Goal: Task Accomplishment & Management: Manage account settings

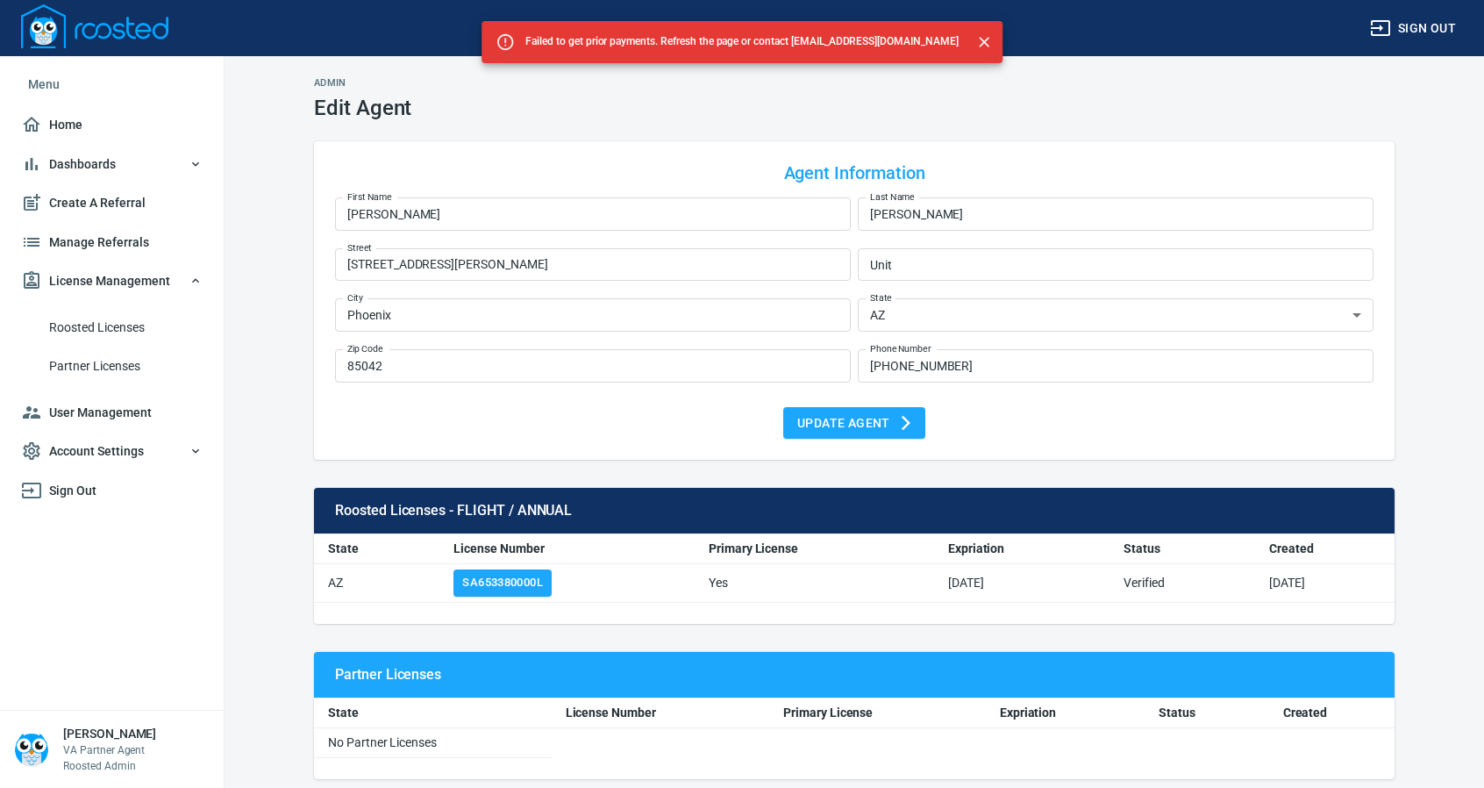
select select "AZ"
click at [118, 238] on span "Manage Referrals" at bounding box center [112, 243] width 182 height 22
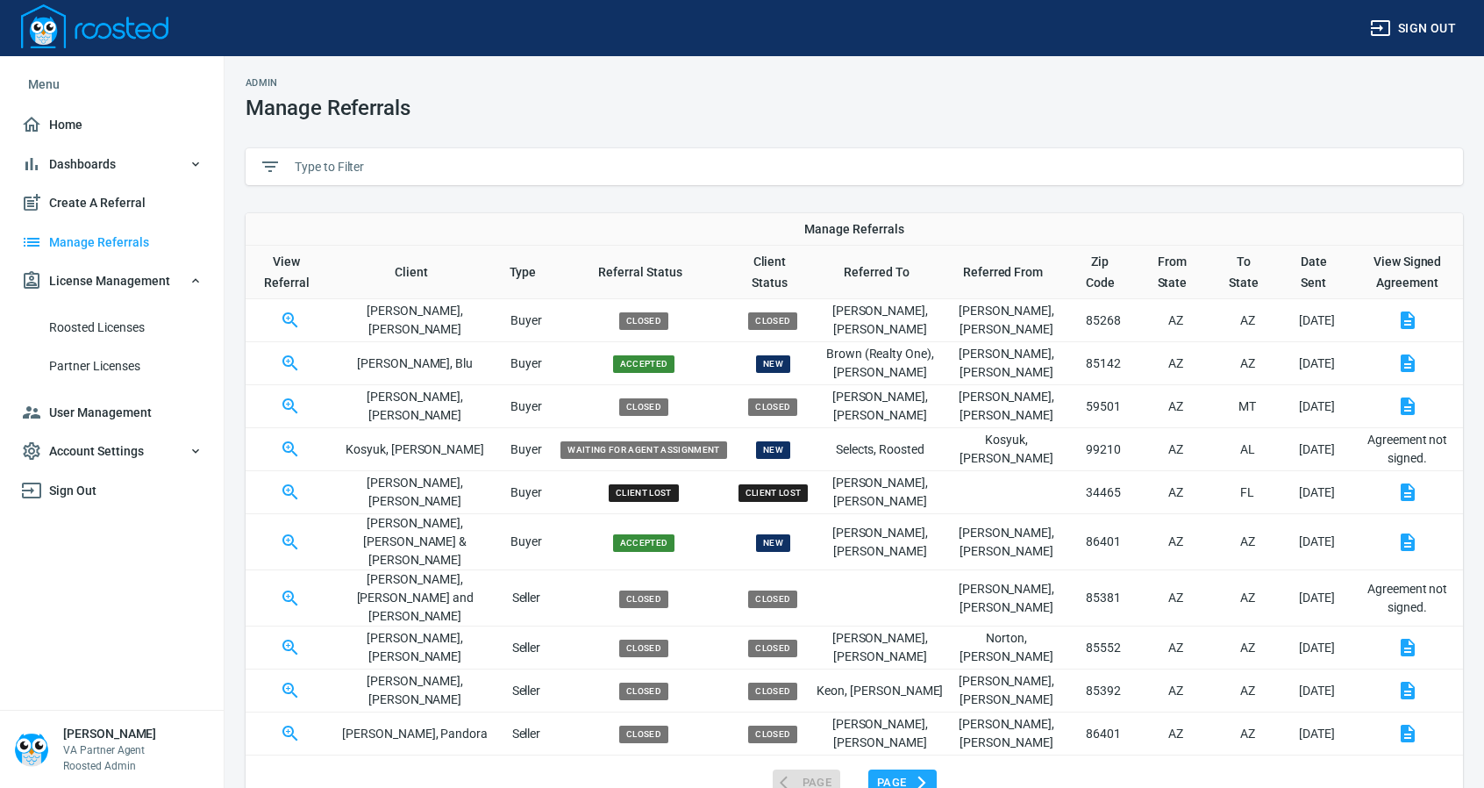
click at [349, 171] on input "text" at bounding box center [872, 167] width 1154 height 26
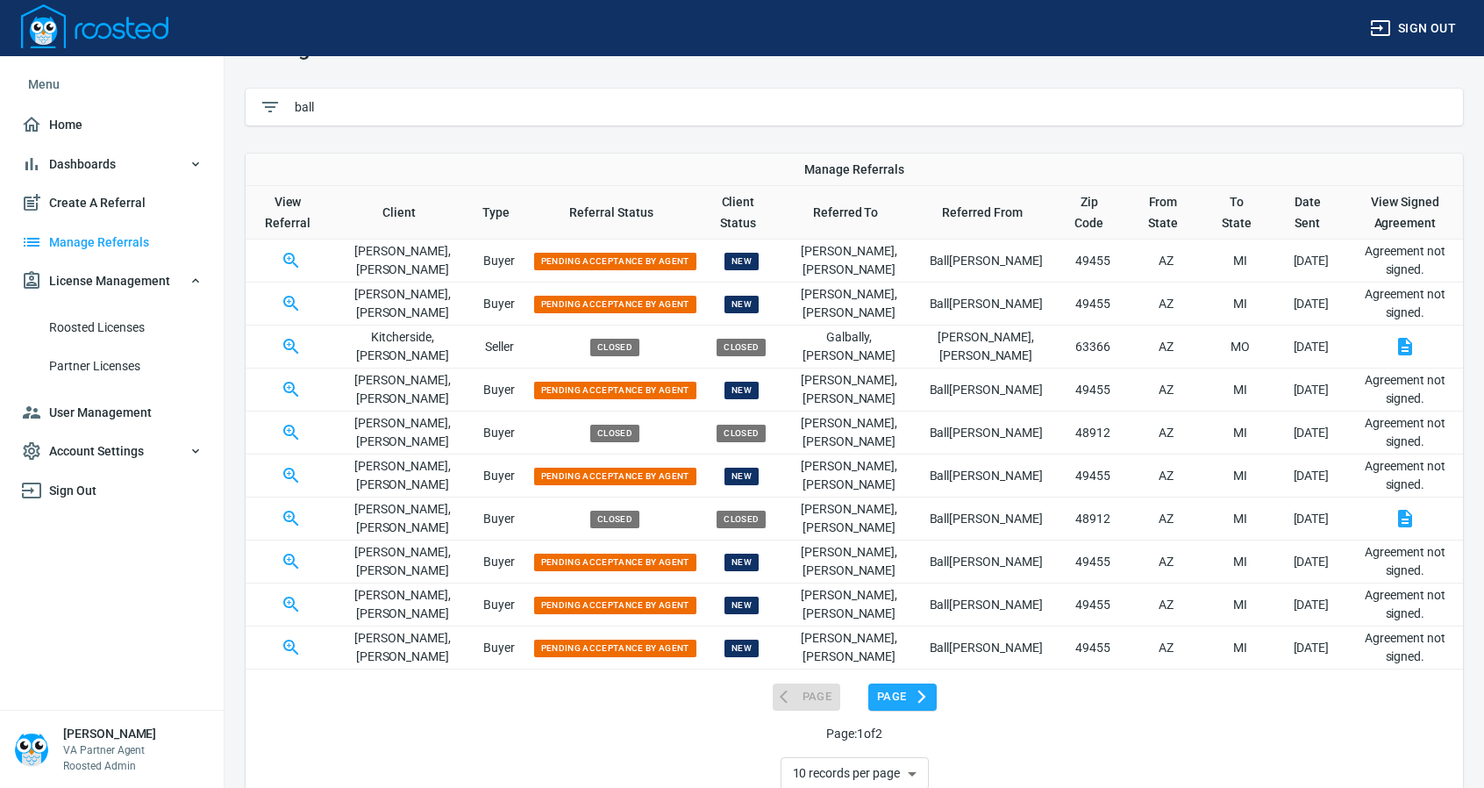
scroll to position [104, 0]
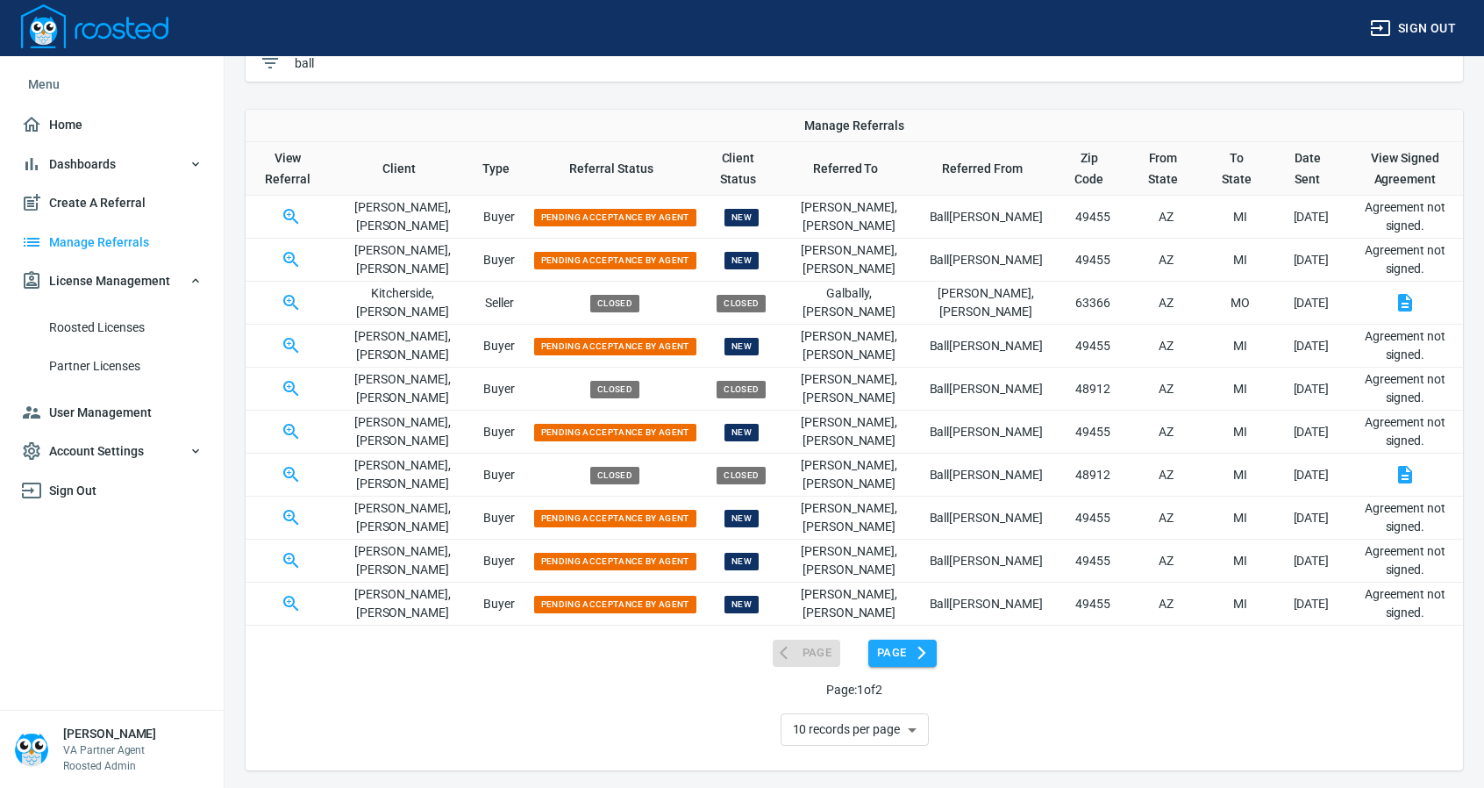
type input "ball"
click at [912, 650] on span "Page" at bounding box center [902, 653] width 51 height 20
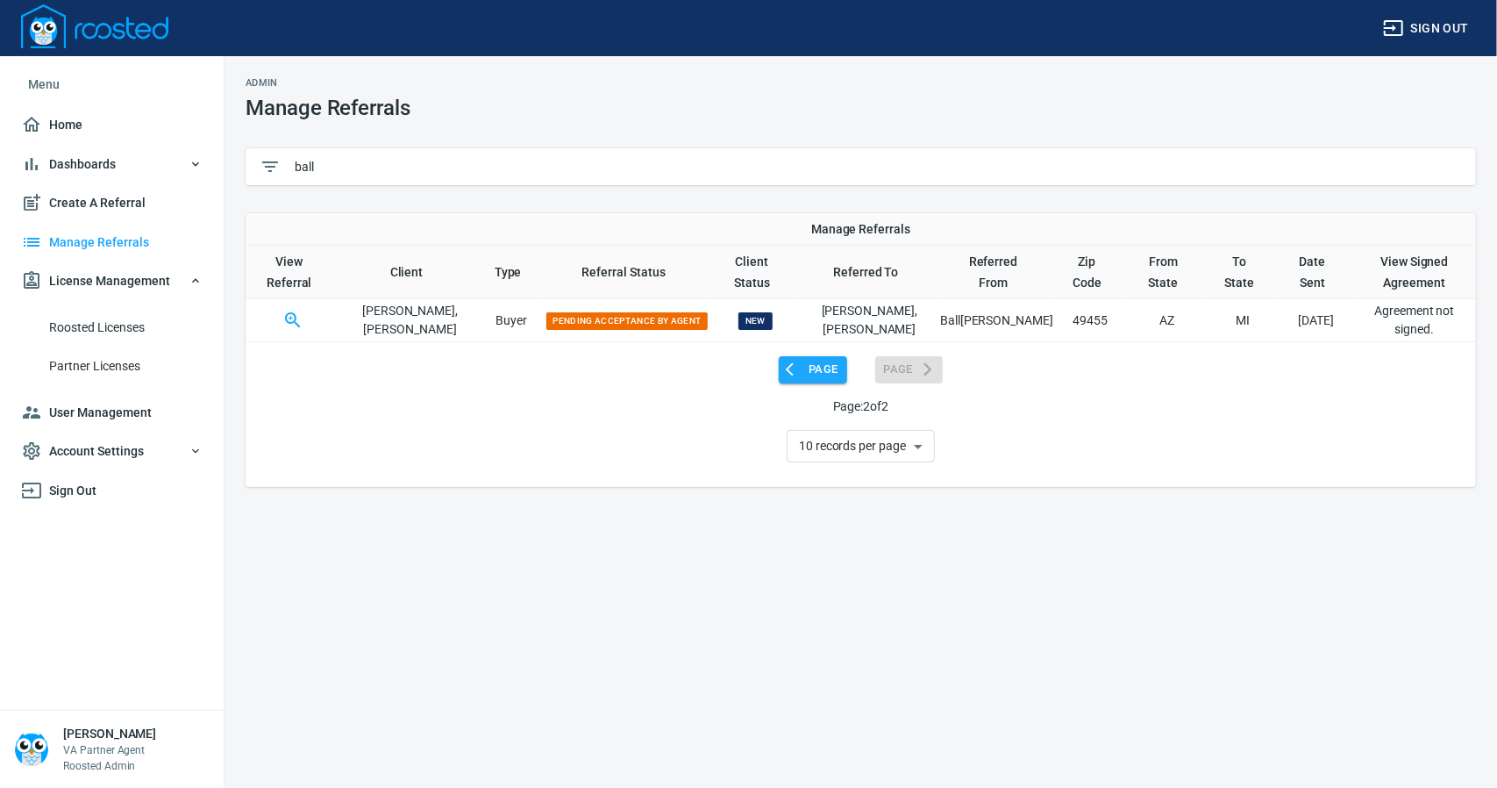
click at [812, 360] on span "Page" at bounding box center [813, 370] width 51 height 20
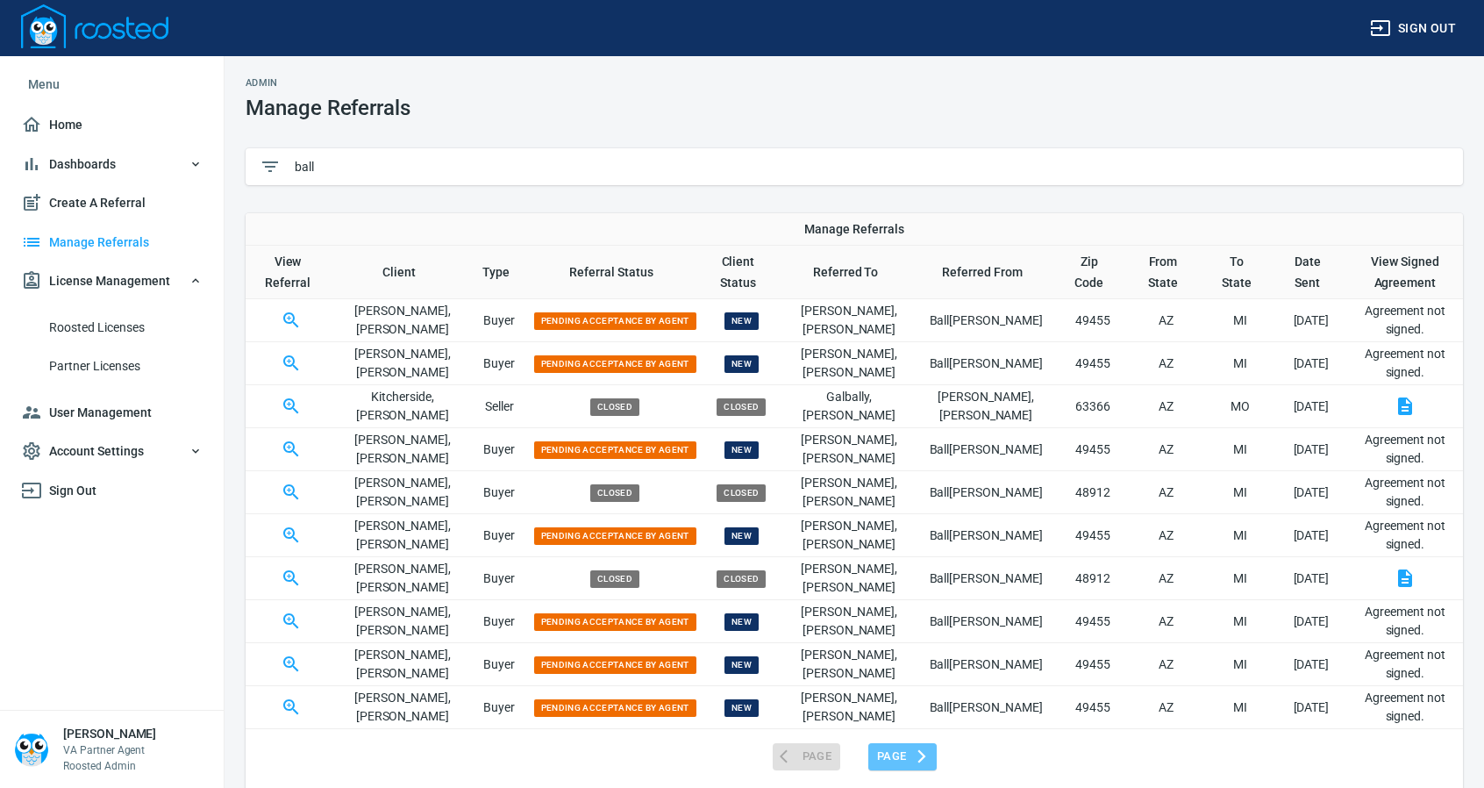
click at [905, 746] on span "Page" at bounding box center [902, 756] width 51 height 20
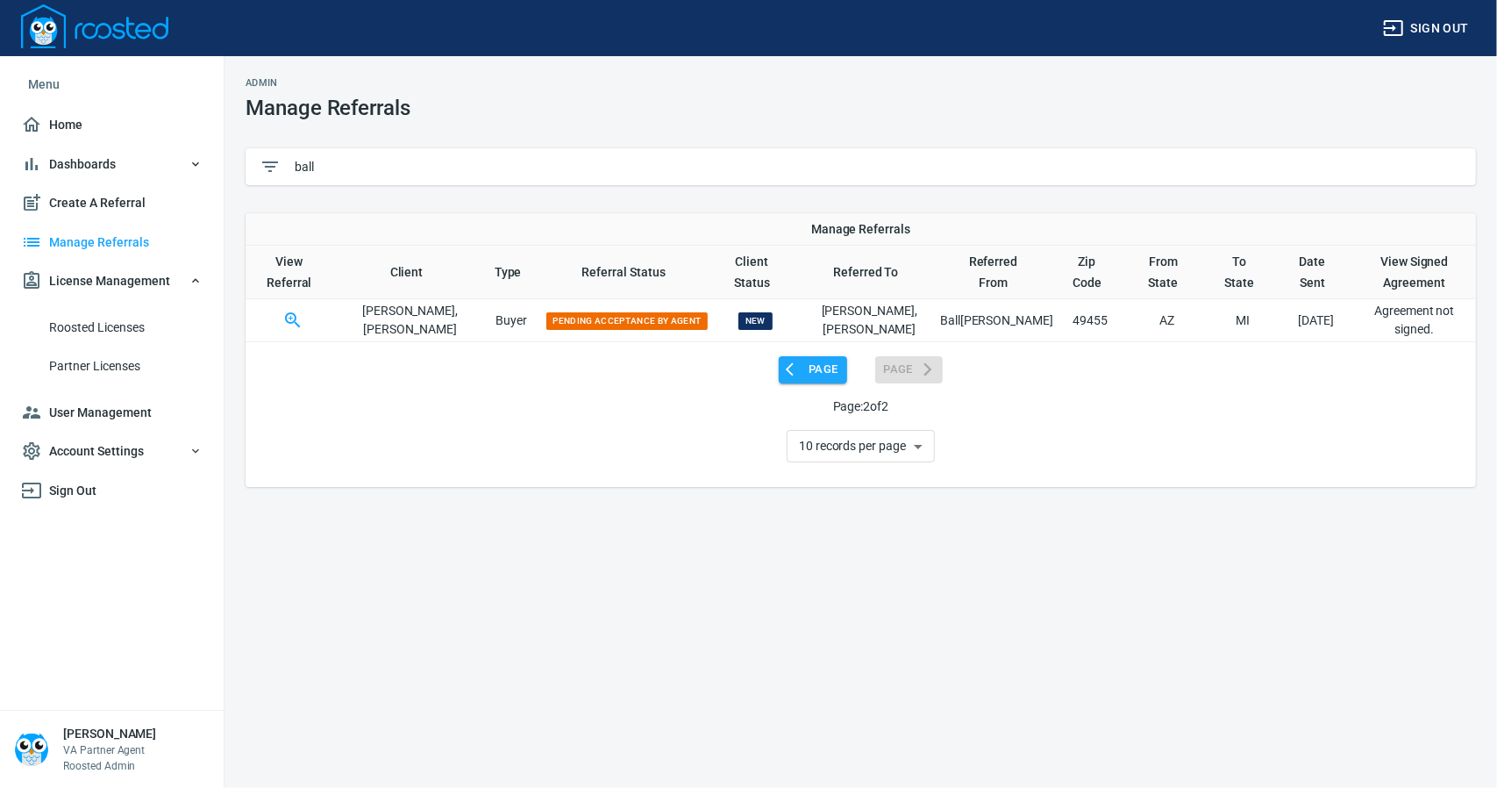
click at [823, 360] on span "Page" at bounding box center [813, 370] width 51 height 20
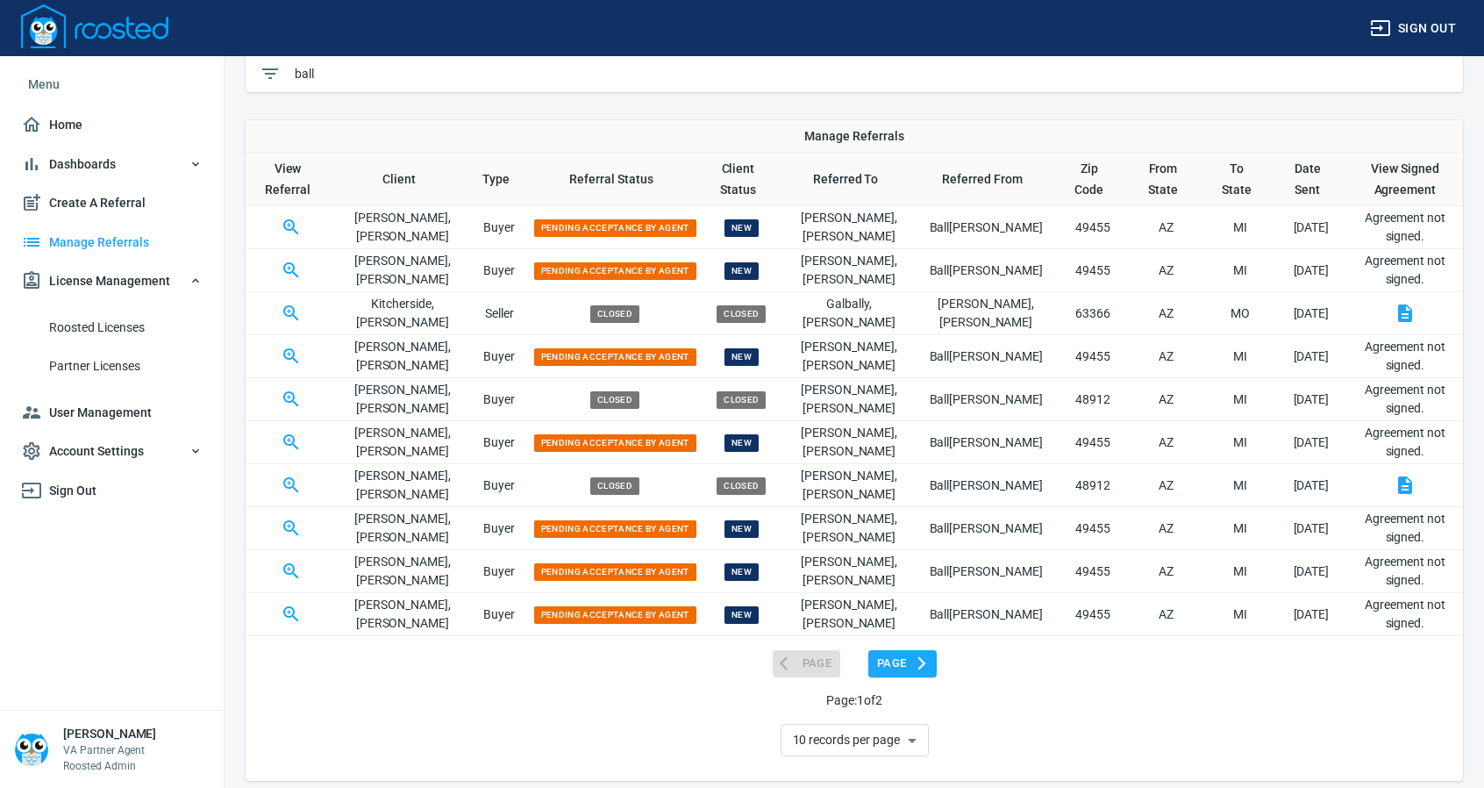
scroll to position [104, 0]
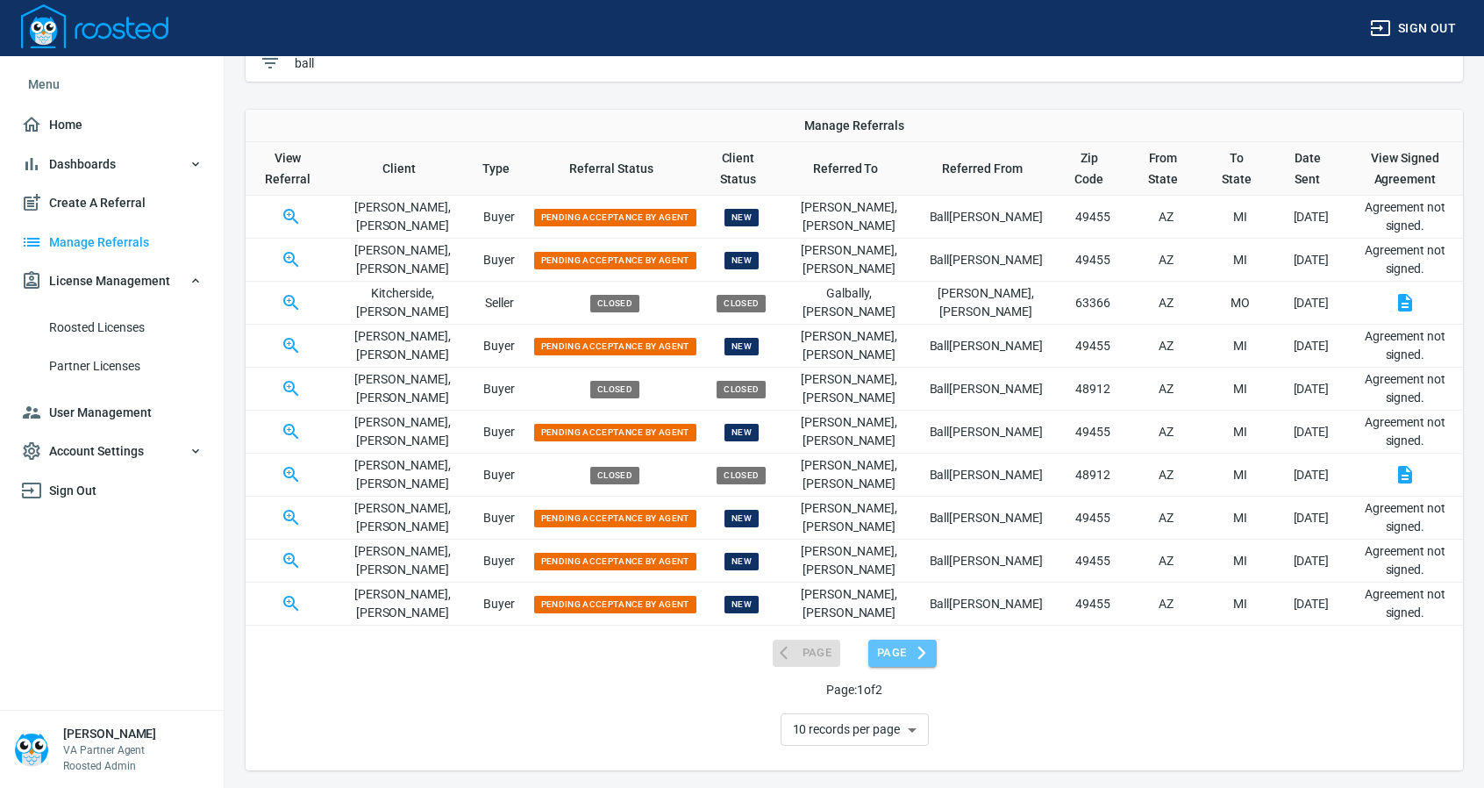
click at [891, 650] on span "Page" at bounding box center [902, 653] width 51 height 20
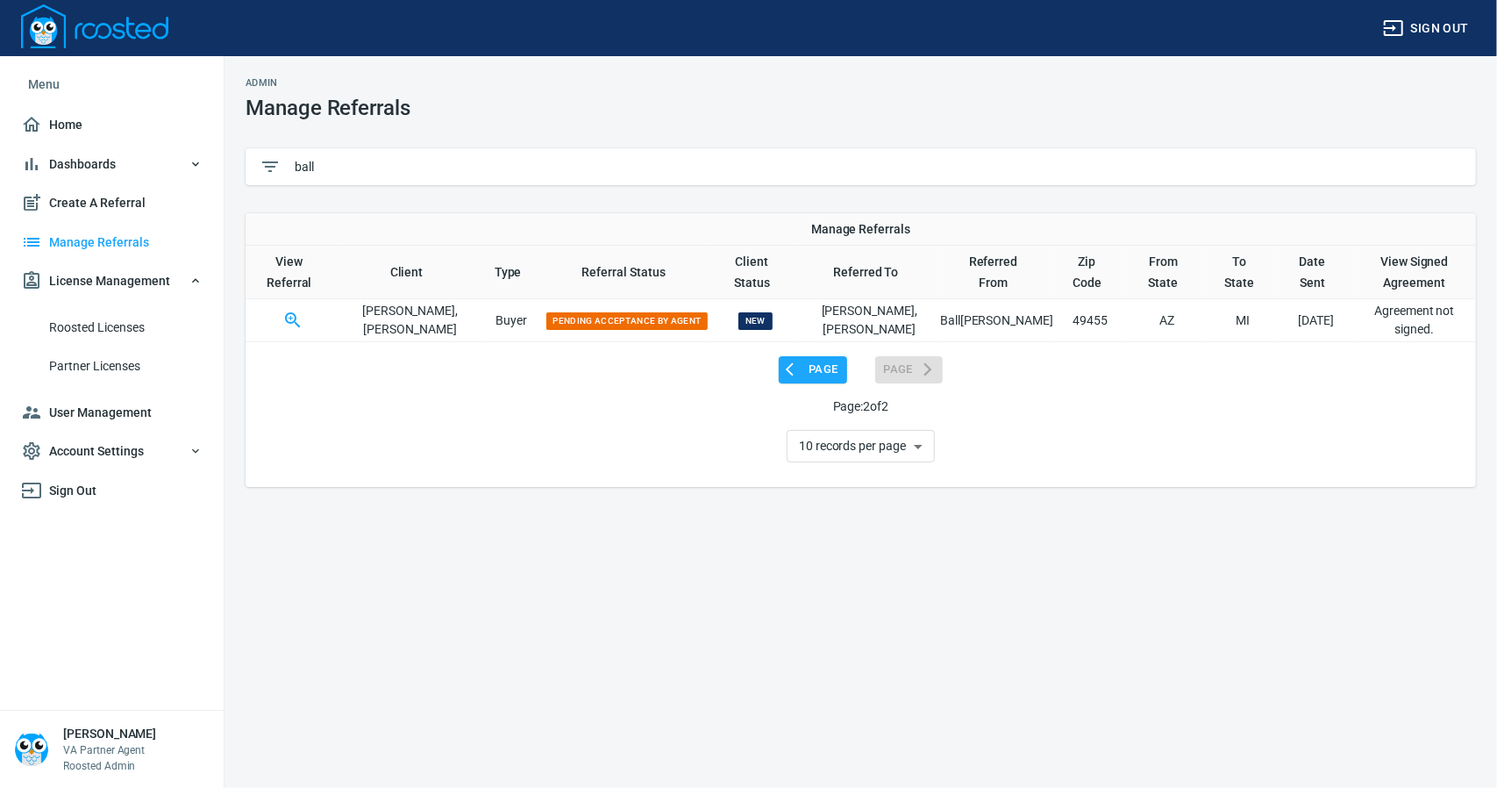
click at [382, 302] on p "[PERSON_NAME]" at bounding box center [409, 320] width 140 height 37
click at [287, 299] on button "button" at bounding box center [293, 320] width 42 height 42
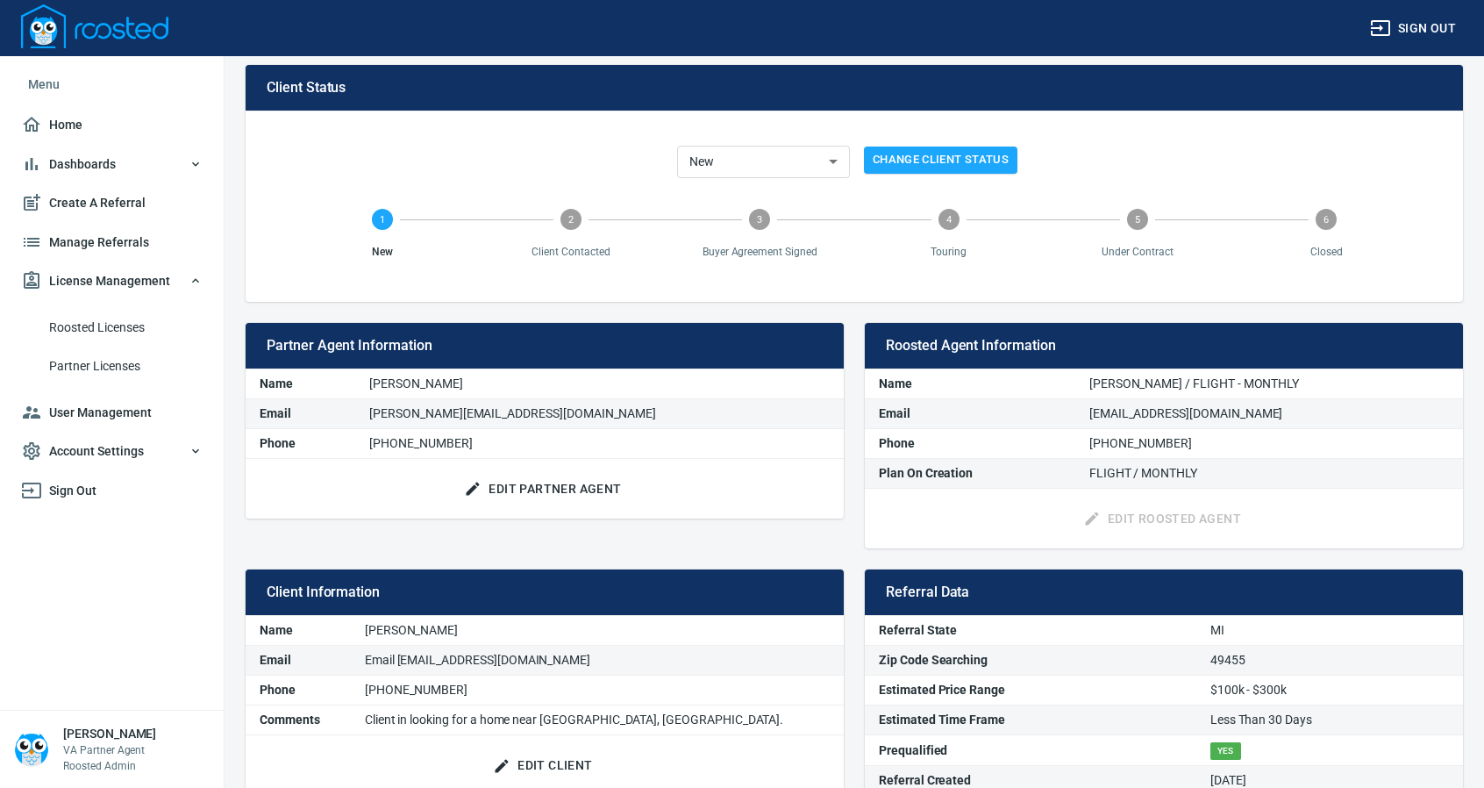
scroll to position [160, 0]
